Goal: Information Seeking & Learning: Check status

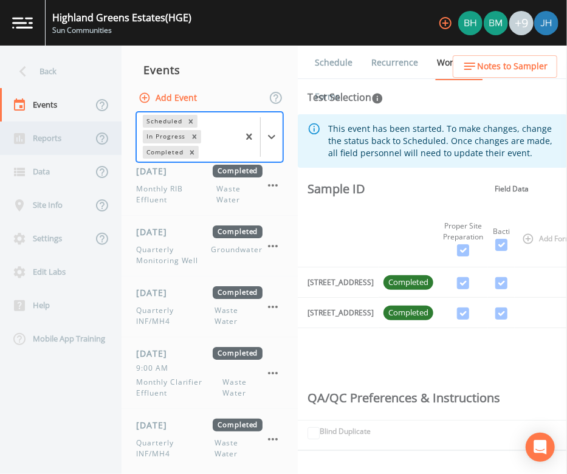
scroll to position [2230, 0]
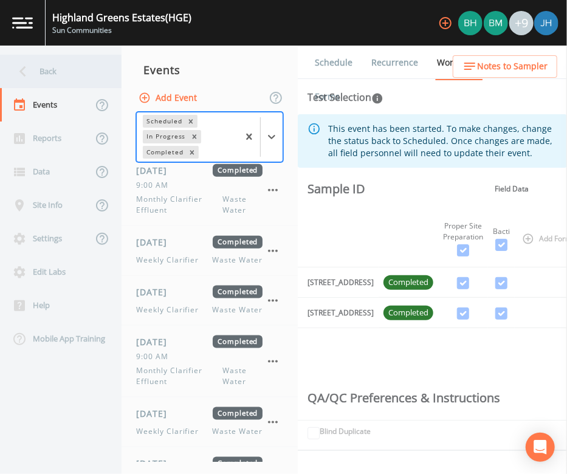
click at [32, 70] on icon at bounding box center [22, 71] width 21 height 21
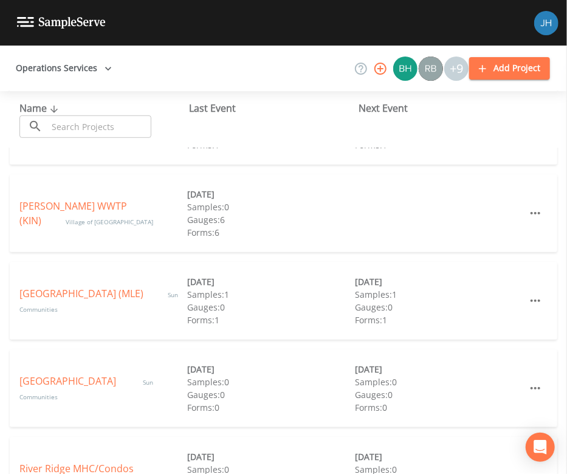
scroll to position [324, 0]
click at [82, 294] on link "[GEOGRAPHIC_DATA] (MLE)" at bounding box center [81, 292] width 124 height 13
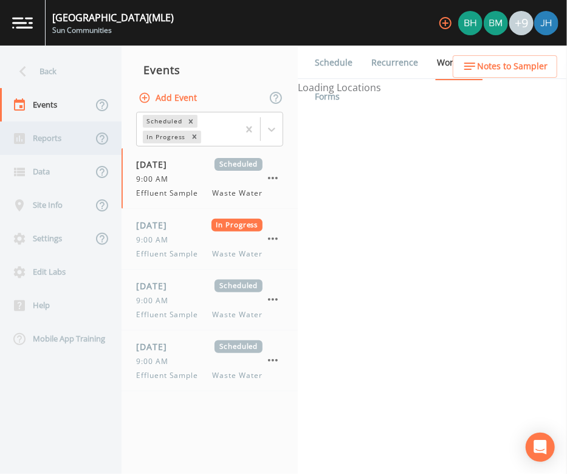
select select "092b3f94-5697-4c94-9891-da161916fdbb"
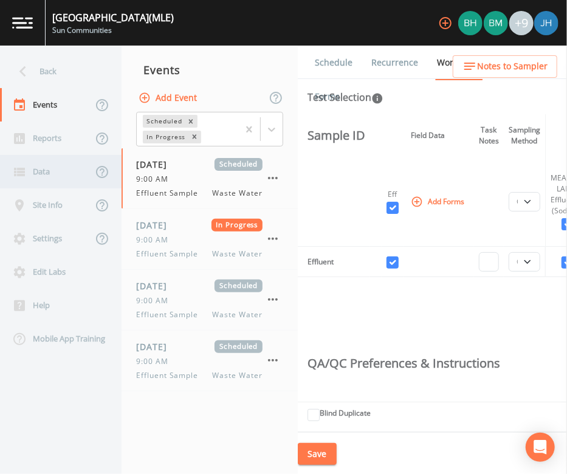
click at [39, 173] on div "Data" at bounding box center [46, 171] width 92 height 33
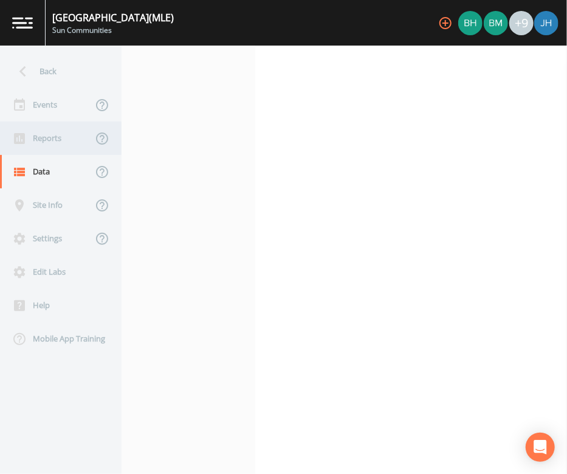
click at [49, 142] on div "Reports" at bounding box center [46, 138] width 92 height 33
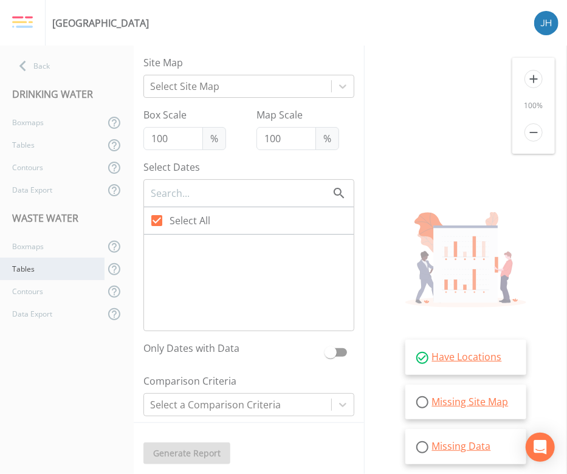
click at [39, 263] on div "Tables" at bounding box center [52, 269] width 105 height 22
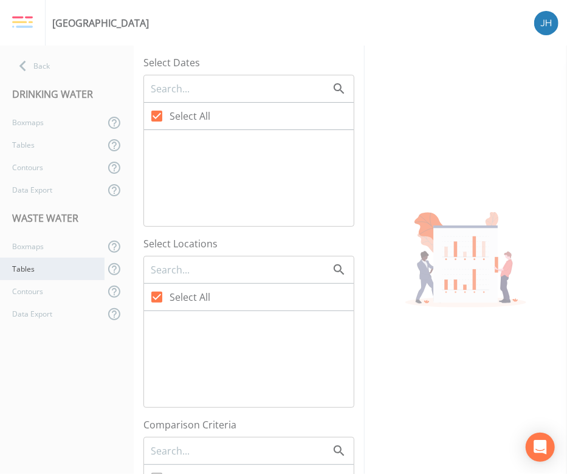
checkbox input "false"
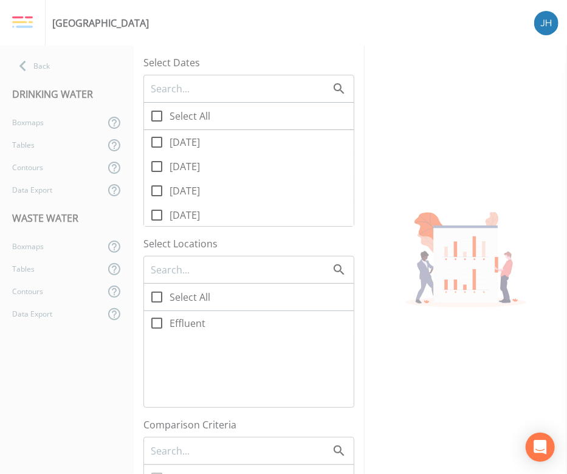
click at [154, 189] on input "[DATE]" at bounding box center [150, 184] width 12 height 12
checkbox input "true"
click at [157, 327] on icon at bounding box center [157, 323] width 15 height 15
click at [156, 323] on input "Effluent" at bounding box center [150, 317] width 12 height 12
checkbox input "true"
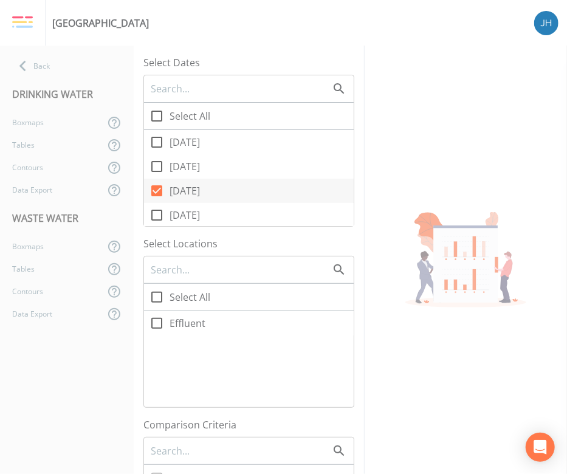
checkbox input "true"
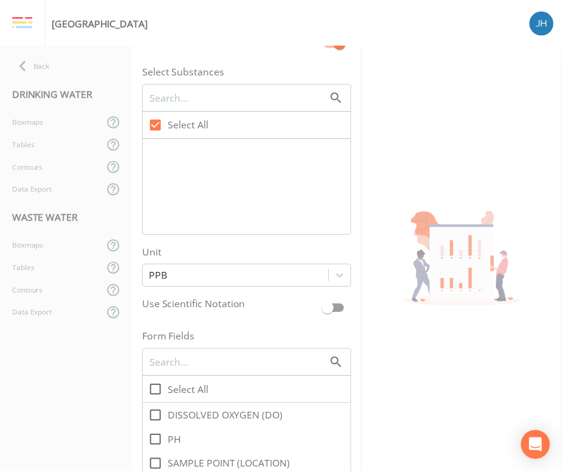
scroll to position [648, 0]
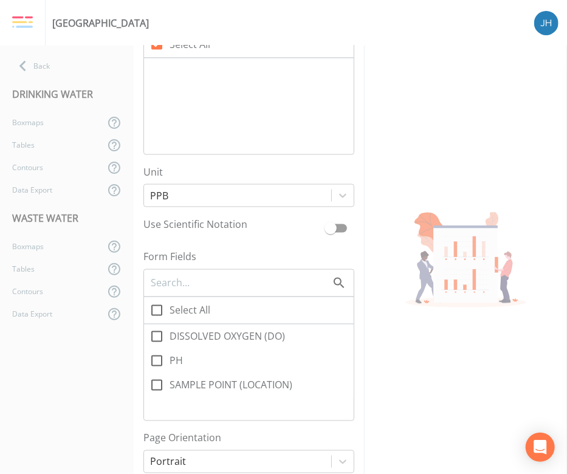
click at [157, 356] on icon at bounding box center [157, 361] width 15 height 15
click at [156, 356] on input "PH" at bounding box center [150, 354] width 12 height 12
checkbox input "true"
click at [156, 336] on icon at bounding box center [157, 337] width 15 height 15
click at [156, 336] on input "DISSOLVED OXYGEN (DO)" at bounding box center [150, 330] width 12 height 12
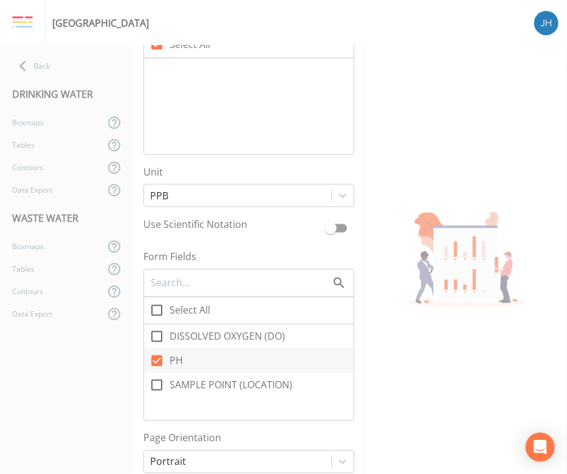
checkbox input "true"
